Goal: Task Accomplishment & Management: Manage account settings

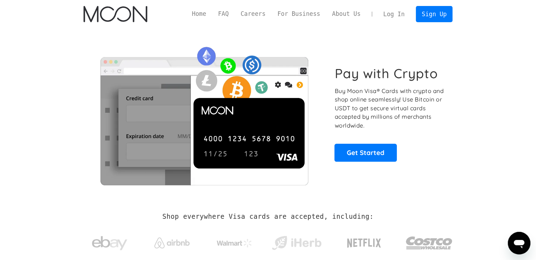
click at [402, 15] on link "Log In" at bounding box center [394, 14] width 33 height 16
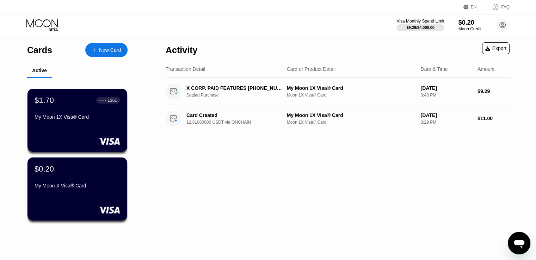
click at [72, 113] on div "$1.70 ● ● ● ● 1361 My Moon 1X Visa® Card" at bounding box center [78, 109] width 86 height 27
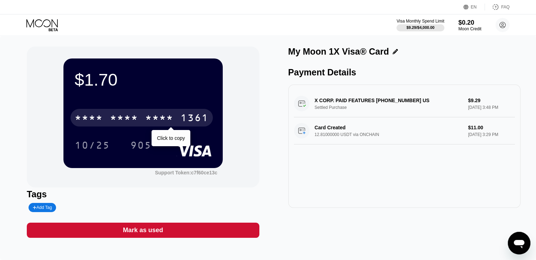
click at [167, 119] on div "* * * *" at bounding box center [159, 118] width 28 height 11
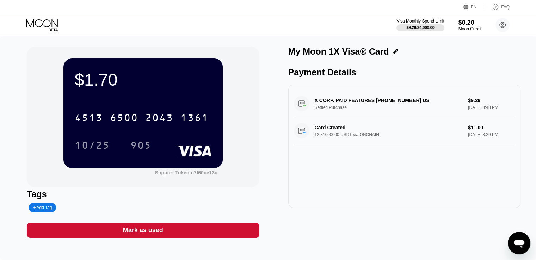
click at [262, 185] on div "$1.70 4513 6500 2043 1361 10/25 905 Support Token: c7f60ce13c Tags Add Tag Mark…" at bounding box center [268, 142] width 483 height 191
click at [324, 101] on div "X CORP. PAID FEATURES [PHONE_NUMBER] US Settled Purchase $9.29 [DATE] 3:48 PM" at bounding box center [404, 103] width 221 height 27
click at [303, 135] on div "Card Created 12.81000000 USDT via ONCHAIN $11.00 [DATE] 3:29 PM" at bounding box center [404, 130] width 221 height 27
click at [328, 132] on div "Card Created 12.81000000 USDT via ONCHAIN $11.00 [DATE] 3:29 PM" at bounding box center [404, 130] width 221 height 27
click at [472, 30] on div "Moon Credit" at bounding box center [470, 28] width 24 height 5
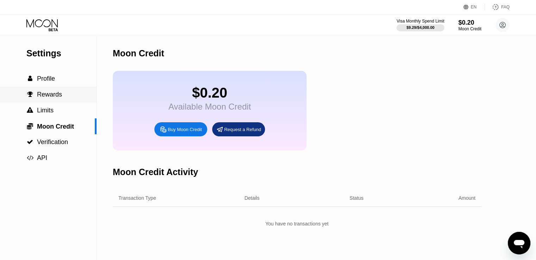
click at [47, 90] on div " Rewards" at bounding box center [48, 95] width 97 height 16
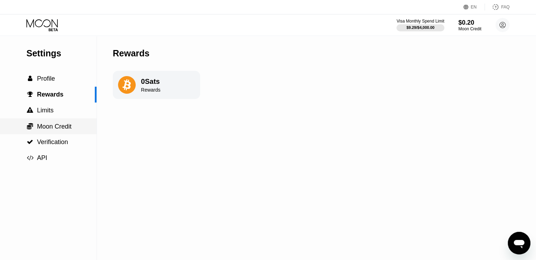
click at [41, 126] on span "Moon Credit" at bounding box center [54, 126] width 35 height 7
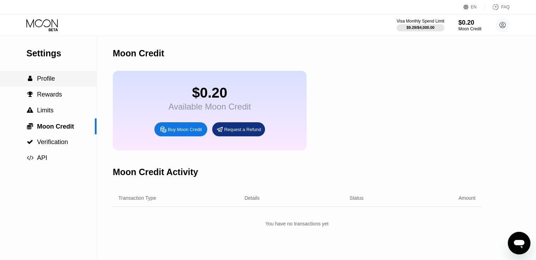
click at [37, 77] on span "Profile" at bounding box center [46, 78] width 18 height 7
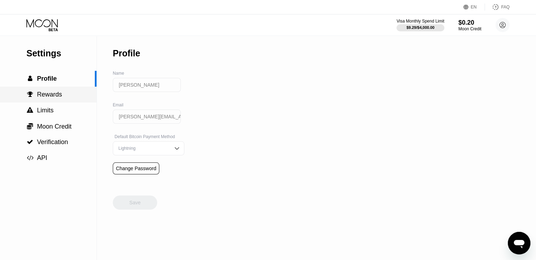
click at [42, 93] on span "Rewards" at bounding box center [49, 94] width 25 height 7
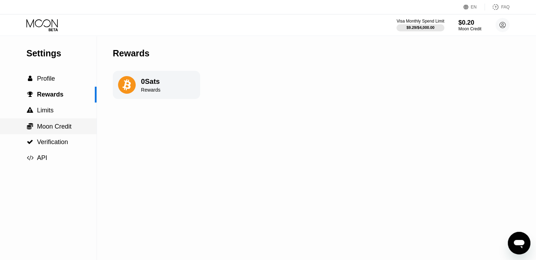
click at [43, 127] on span "Moon Credit" at bounding box center [54, 126] width 35 height 7
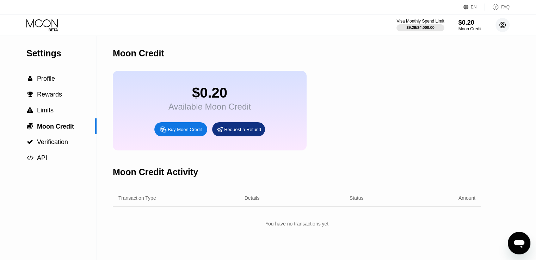
click at [505, 28] on circle at bounding box center [503, 25] width 14 height 14
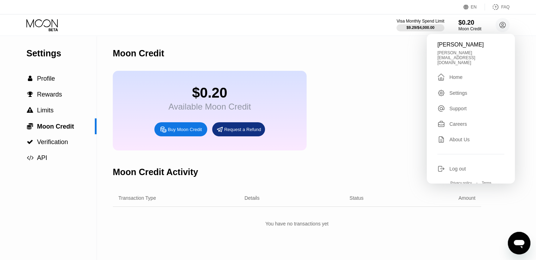
click at [458, 74] on div "Home" at bounding box center [456, 77] width 13 height 6
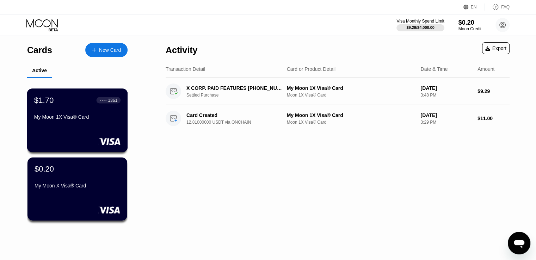
click at [97, 132] on div "$1.70 ● ● ● ● 1361 My Moon 1X Visa® Card" at bounding box center [77, 120] width 101 height 64
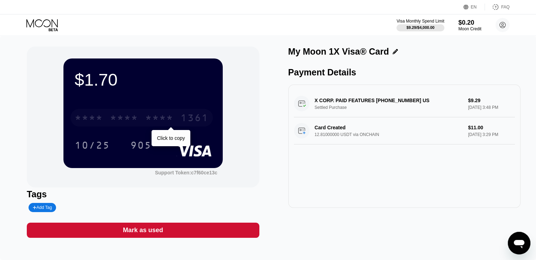
click at [177, 115] on div "* * * * * * * * * * * * 1361" at bounding box center [142, 118] width 142 height 18
